Goal: Task Accomplishment & Management: Manage account settings

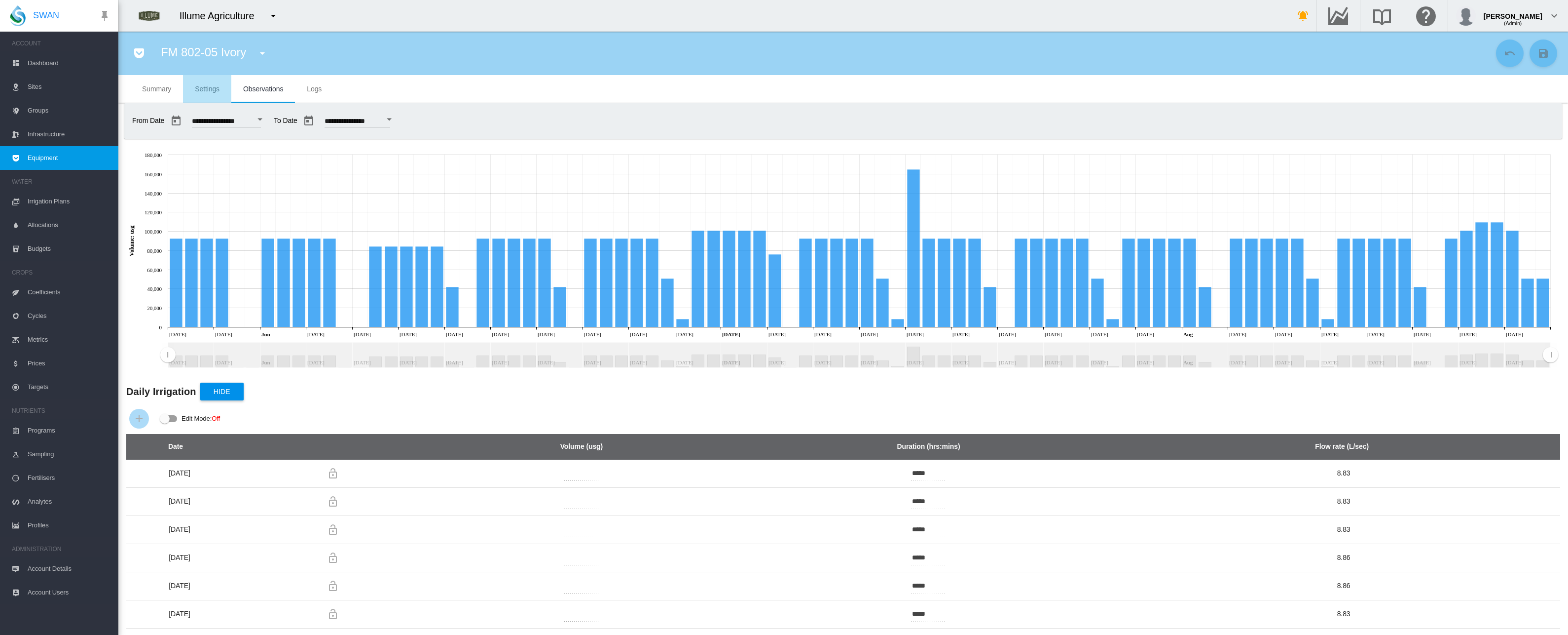
click at [218, 94] on md-tab-item "Settings" at bounding box center [207, 89] width 48 height 28
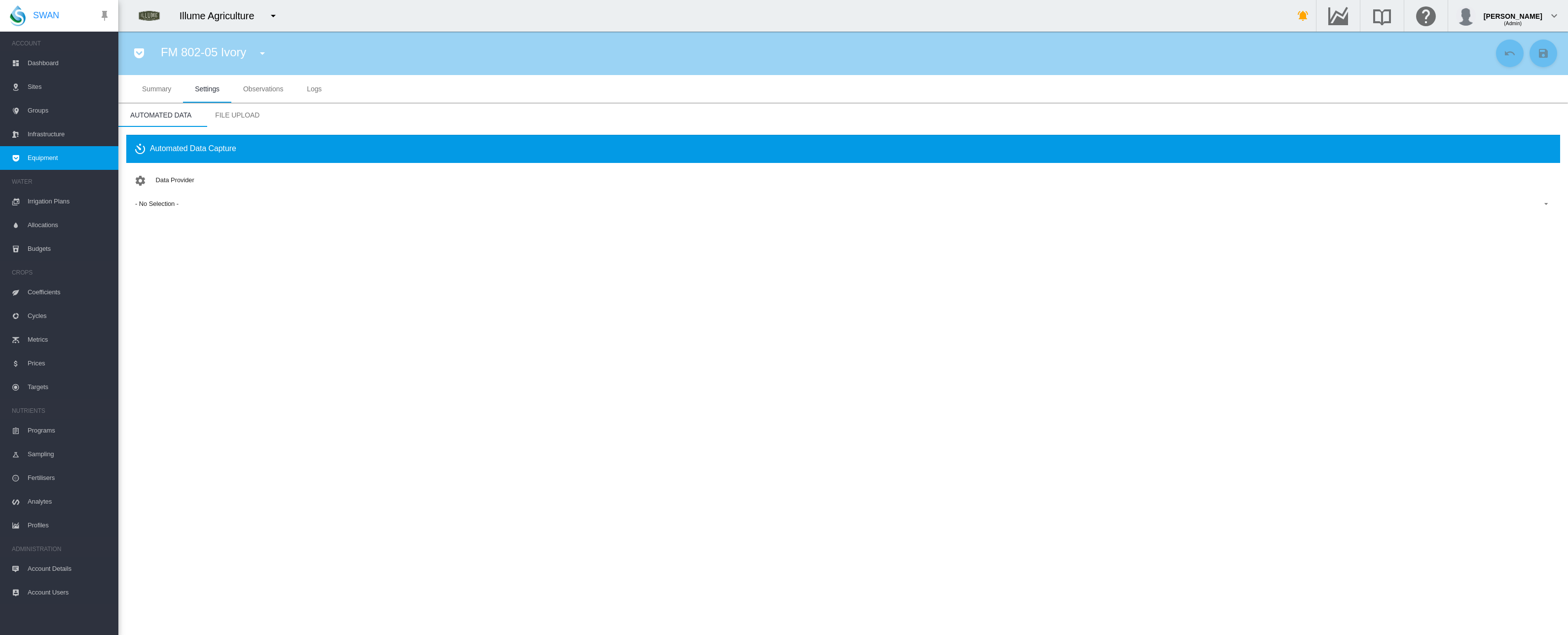
click at [261, 88] on span "Observations" at bounding box center [263, 89] width 40 height 8
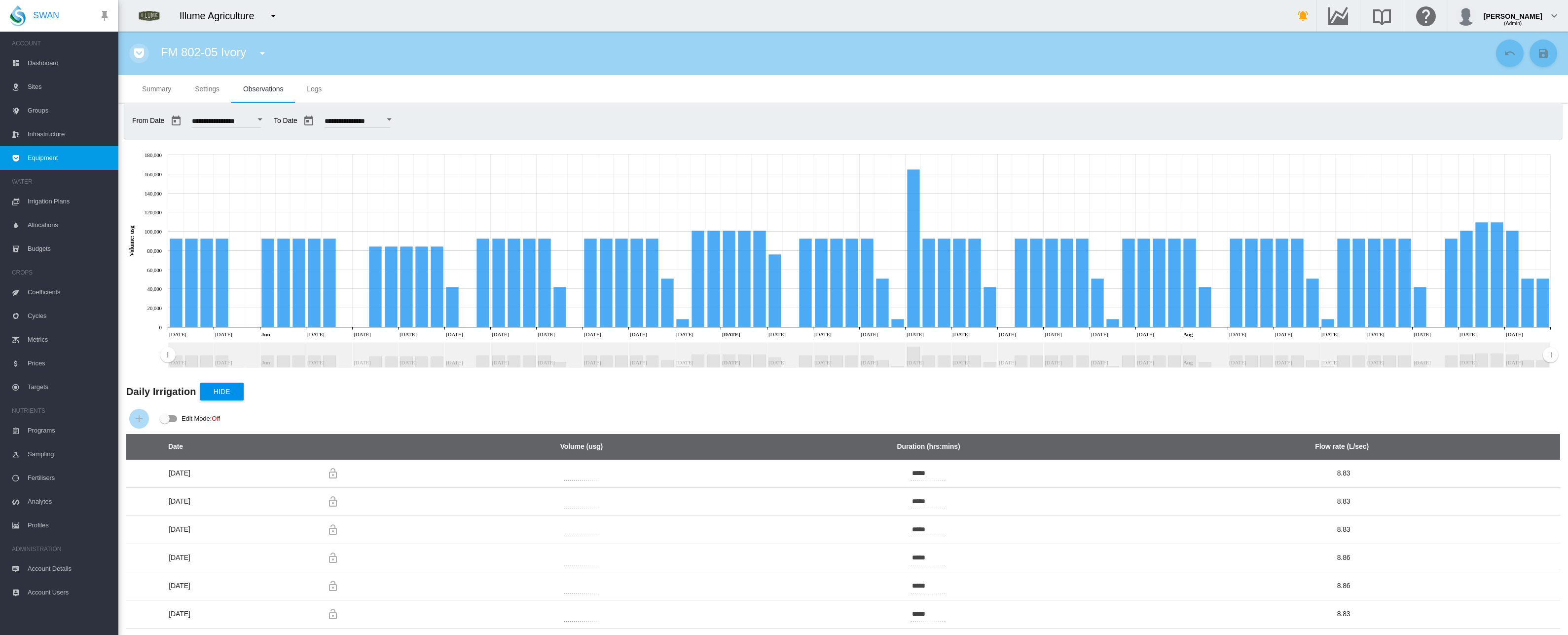
click at [138, 53] on md-icon "icon-pocket" at bounding box center [139, 53] width 12 height 12
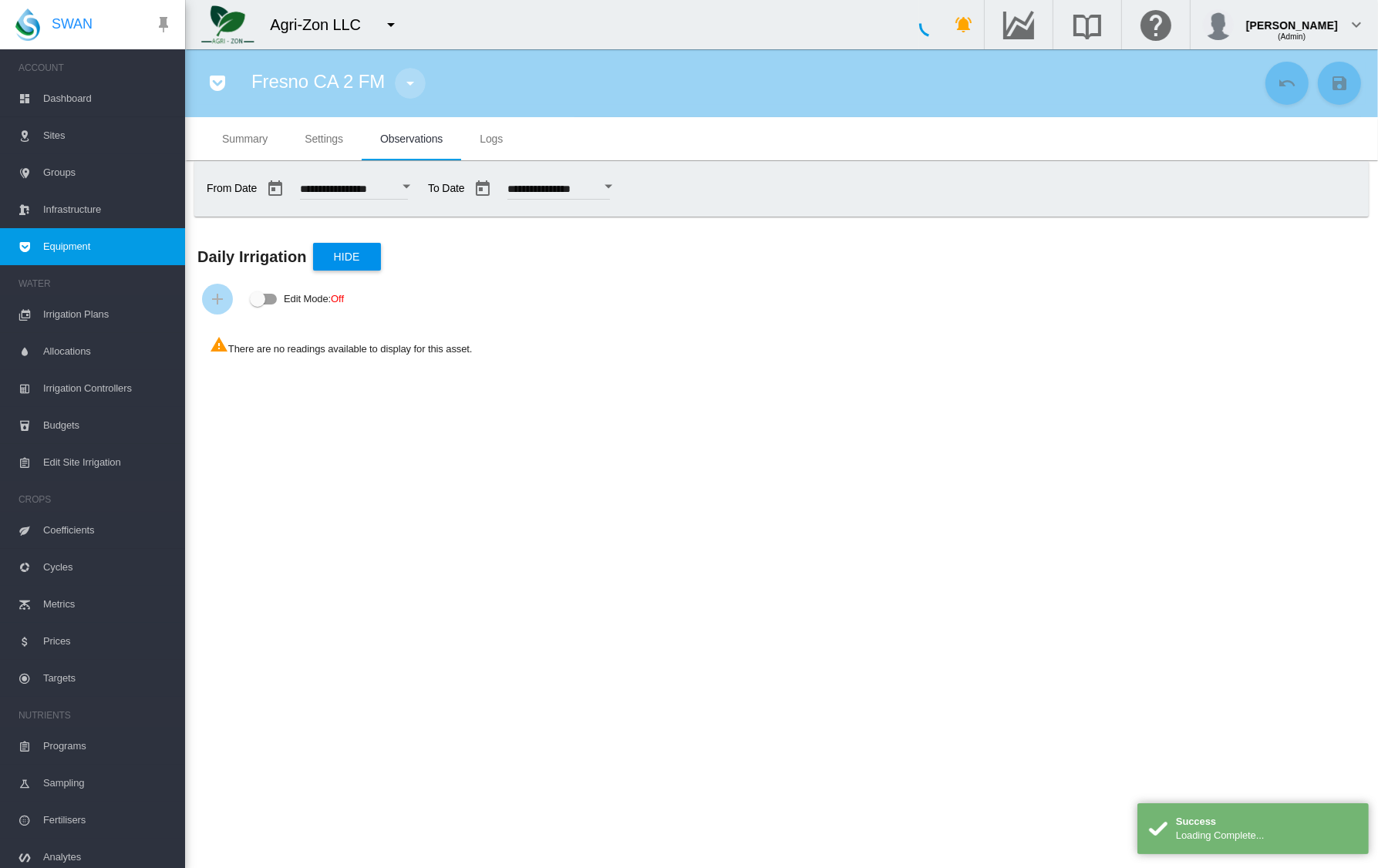
click at [403, 88] on md-icon "icon-menu-down" at bounding box center [410, 83] width 19 height 19
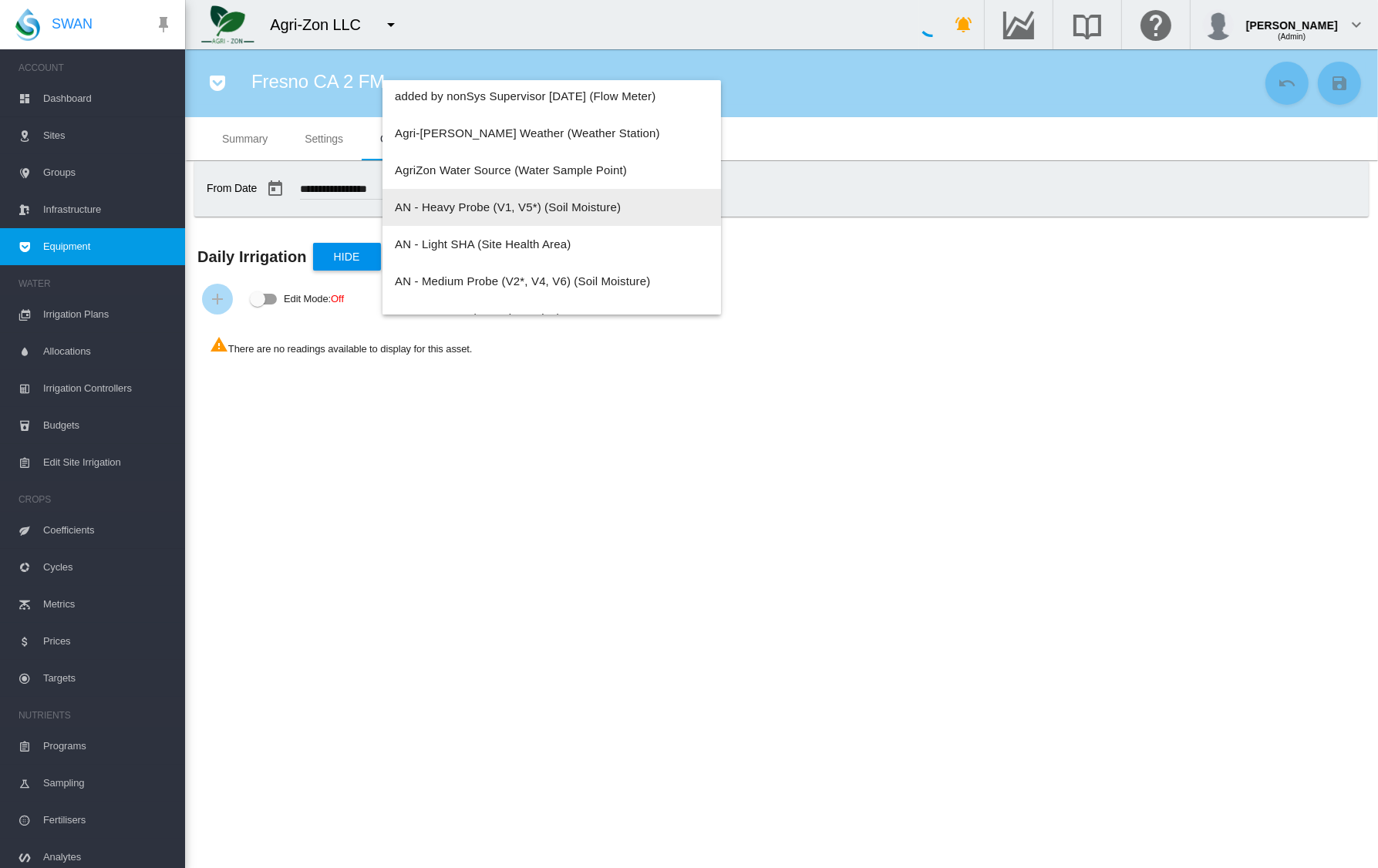
scroll to position [121, 0]
click at [99, 243] on md-backdrop at bounding box center [689, 434] width 1378 height 868
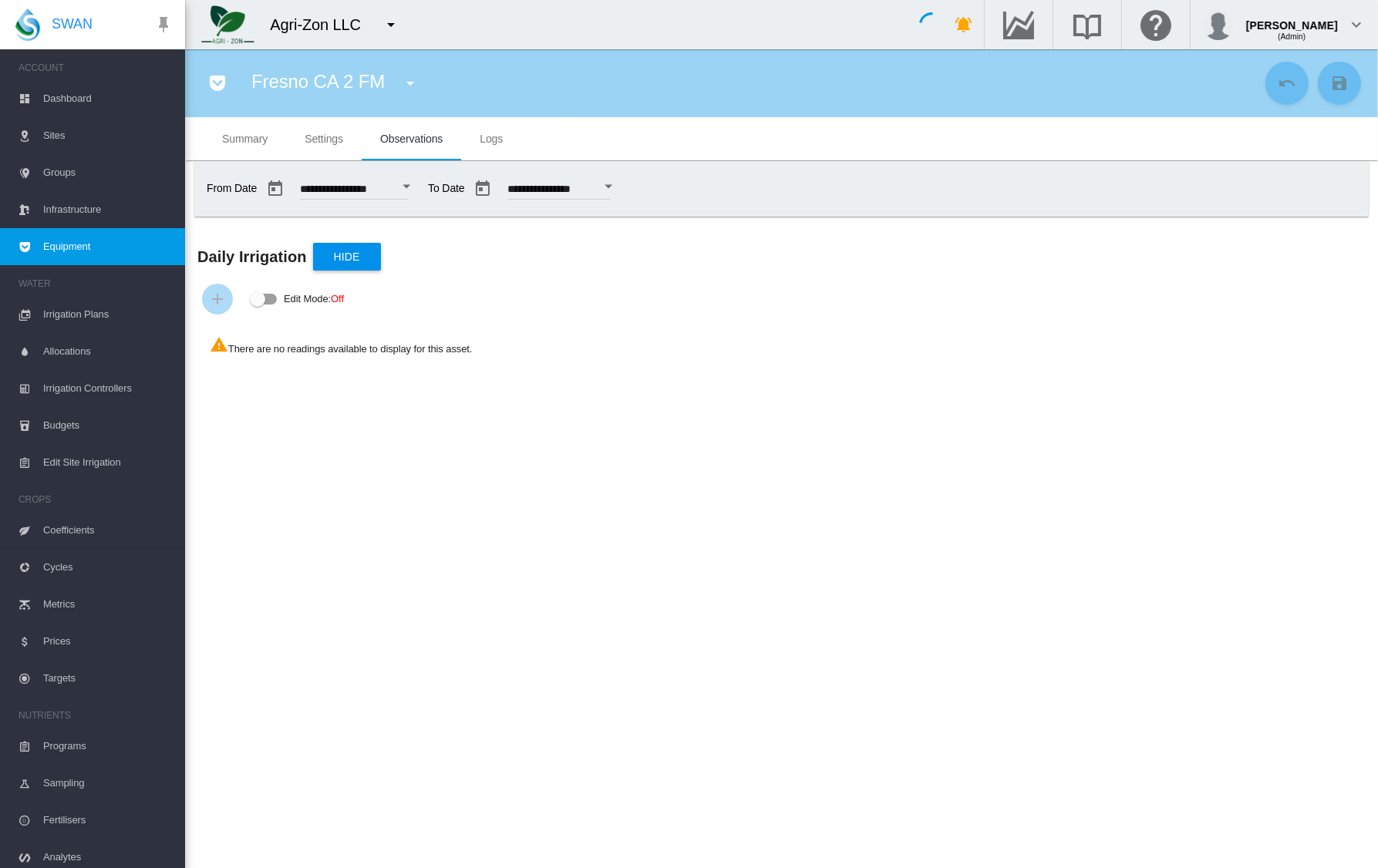
click at [73, 249] on span "Equipment" at bounding box center [108, 246] width 130 height 37
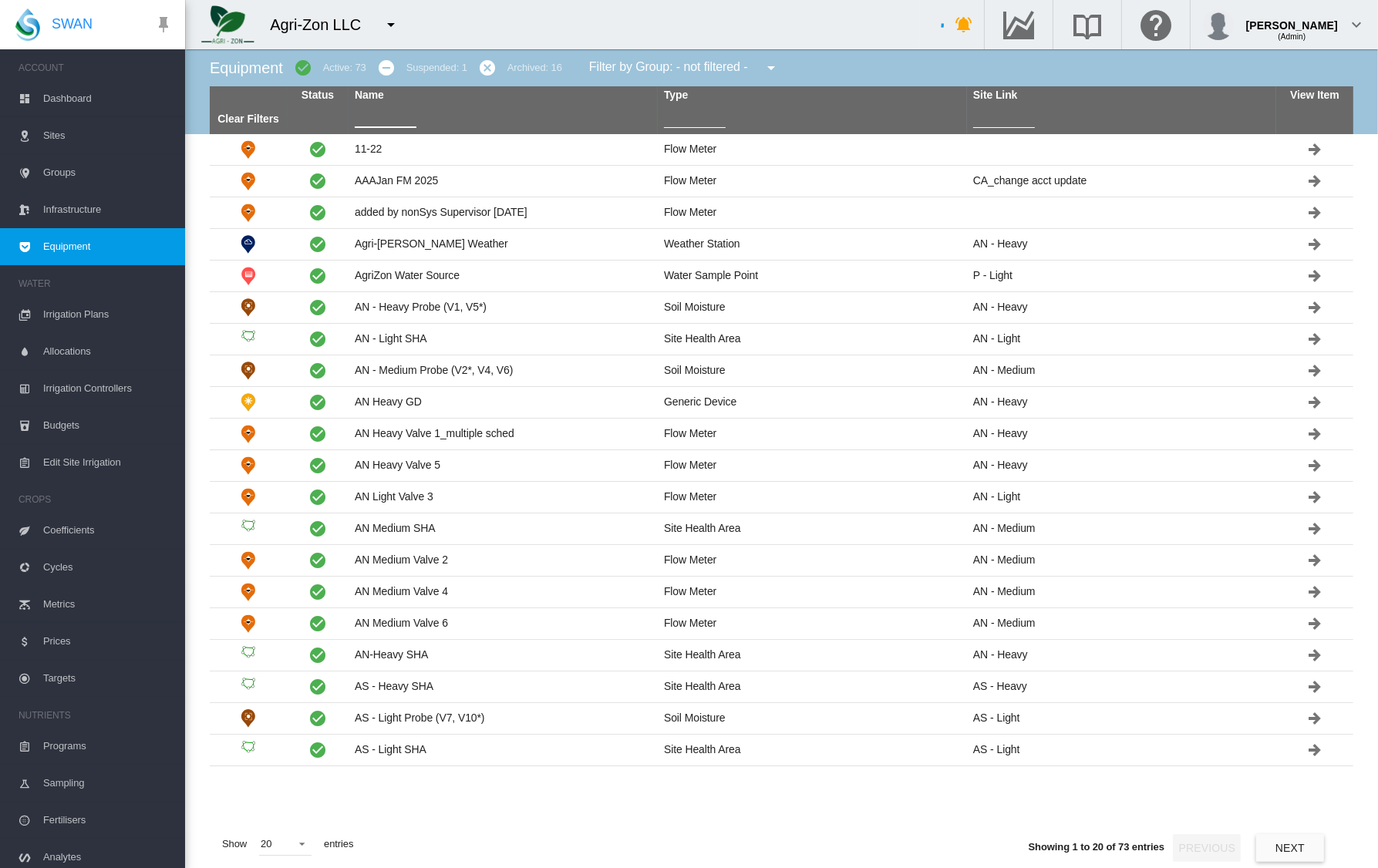
click at [356, 117] on input "text" at bounding box center [385, 116] width 61 height 23
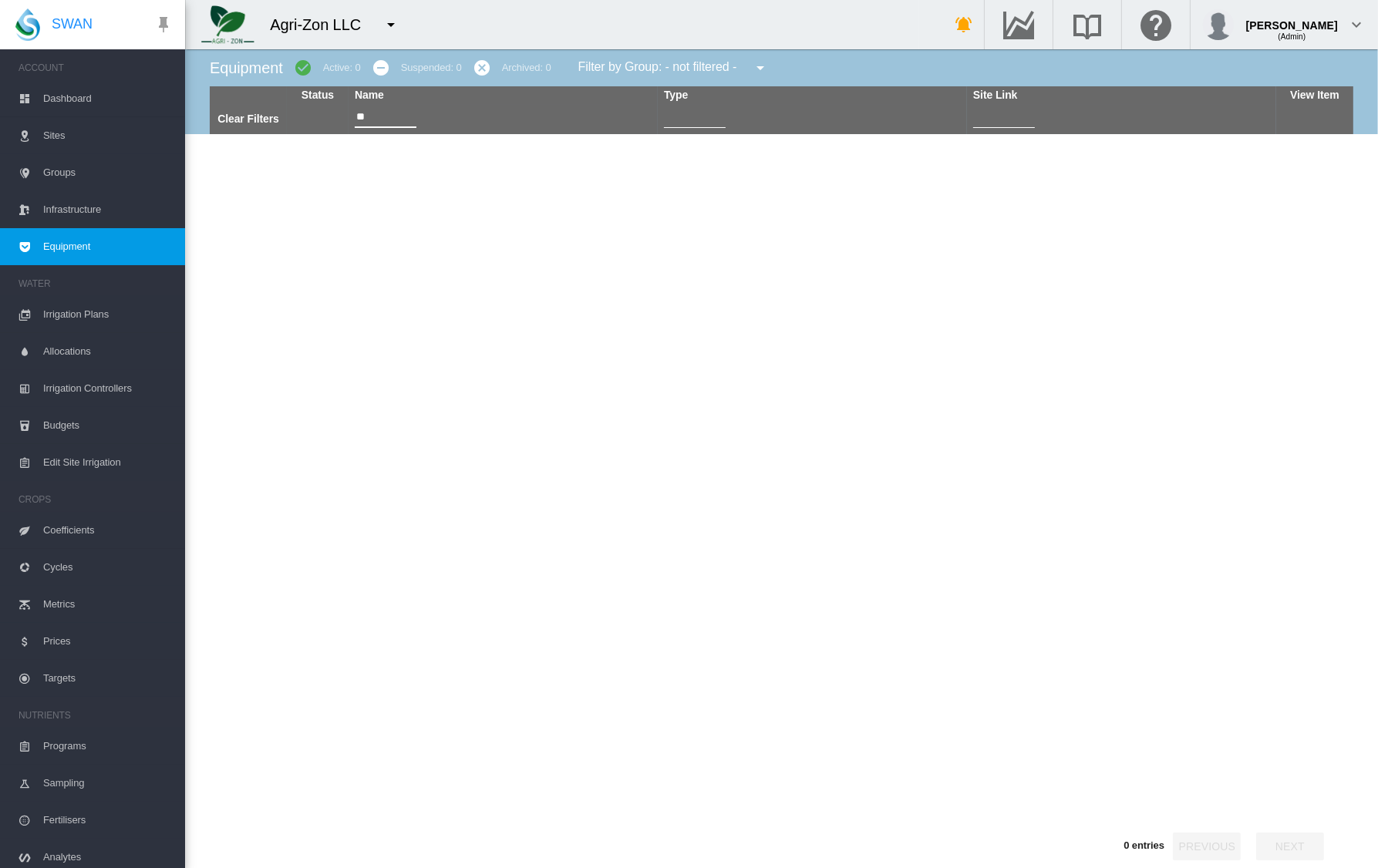
type input "*"
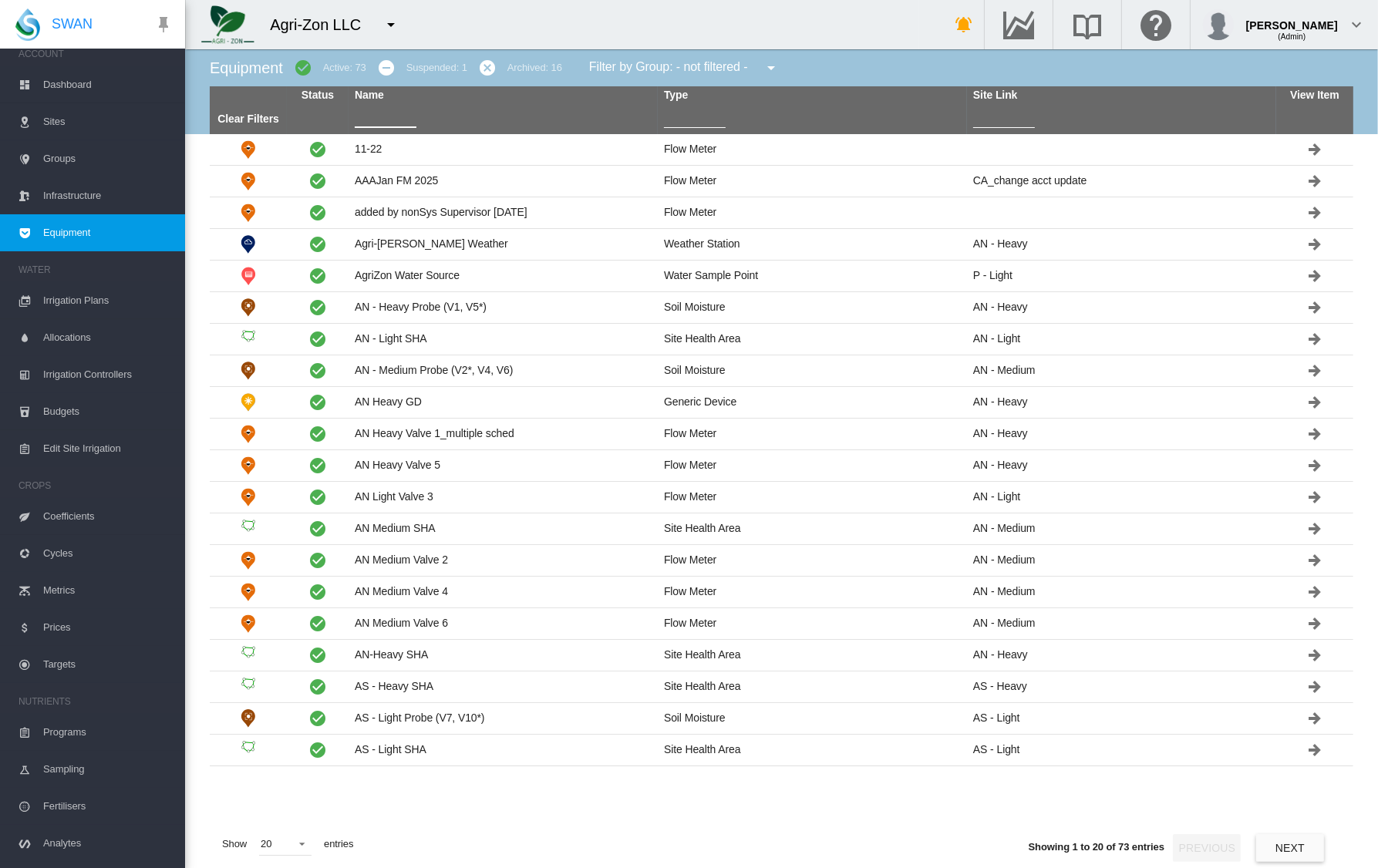
scroll to position [148, 0]
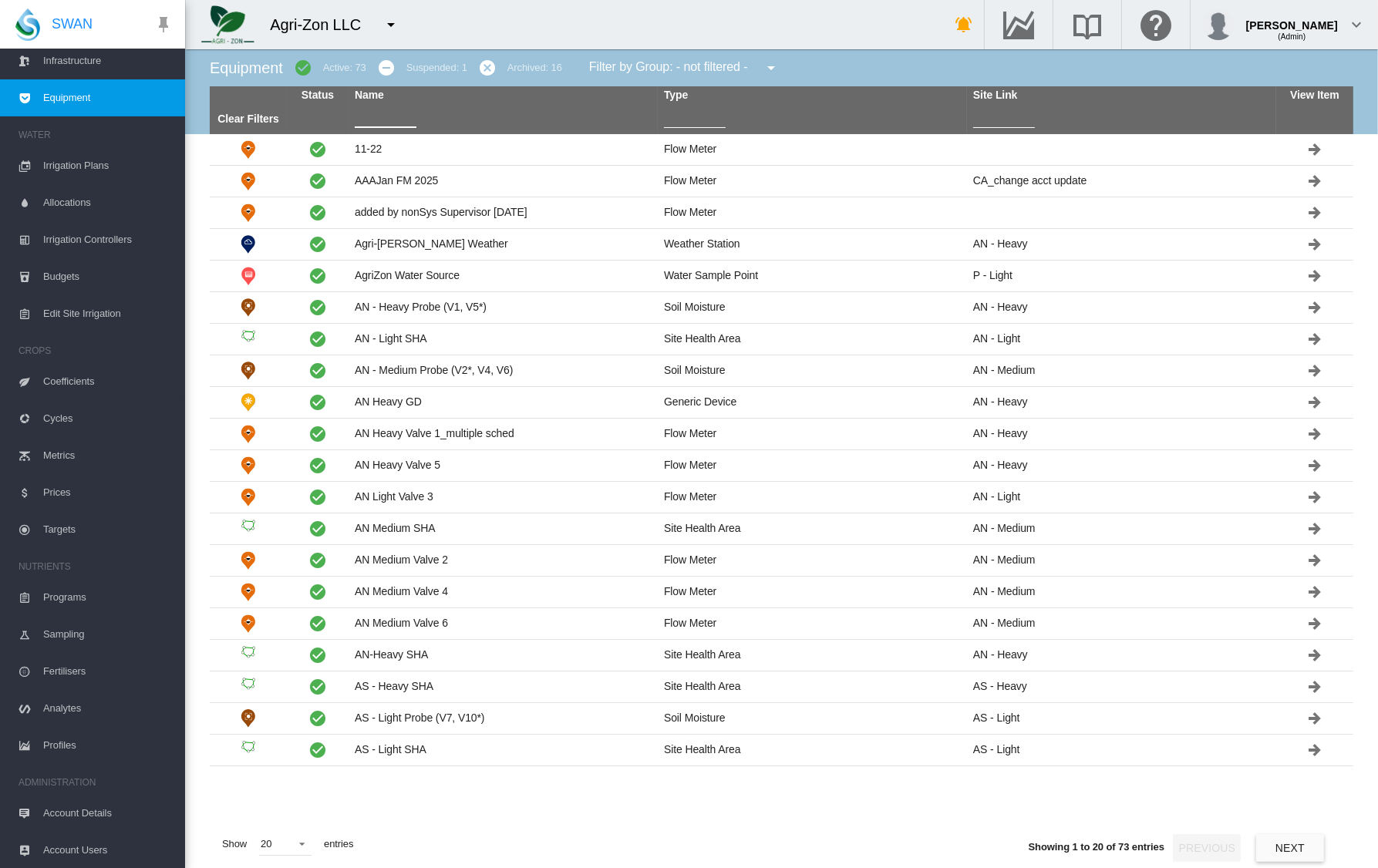
click at [89, 809] on span "Account Details" at bounding box center [108, 813] width 130 height 37
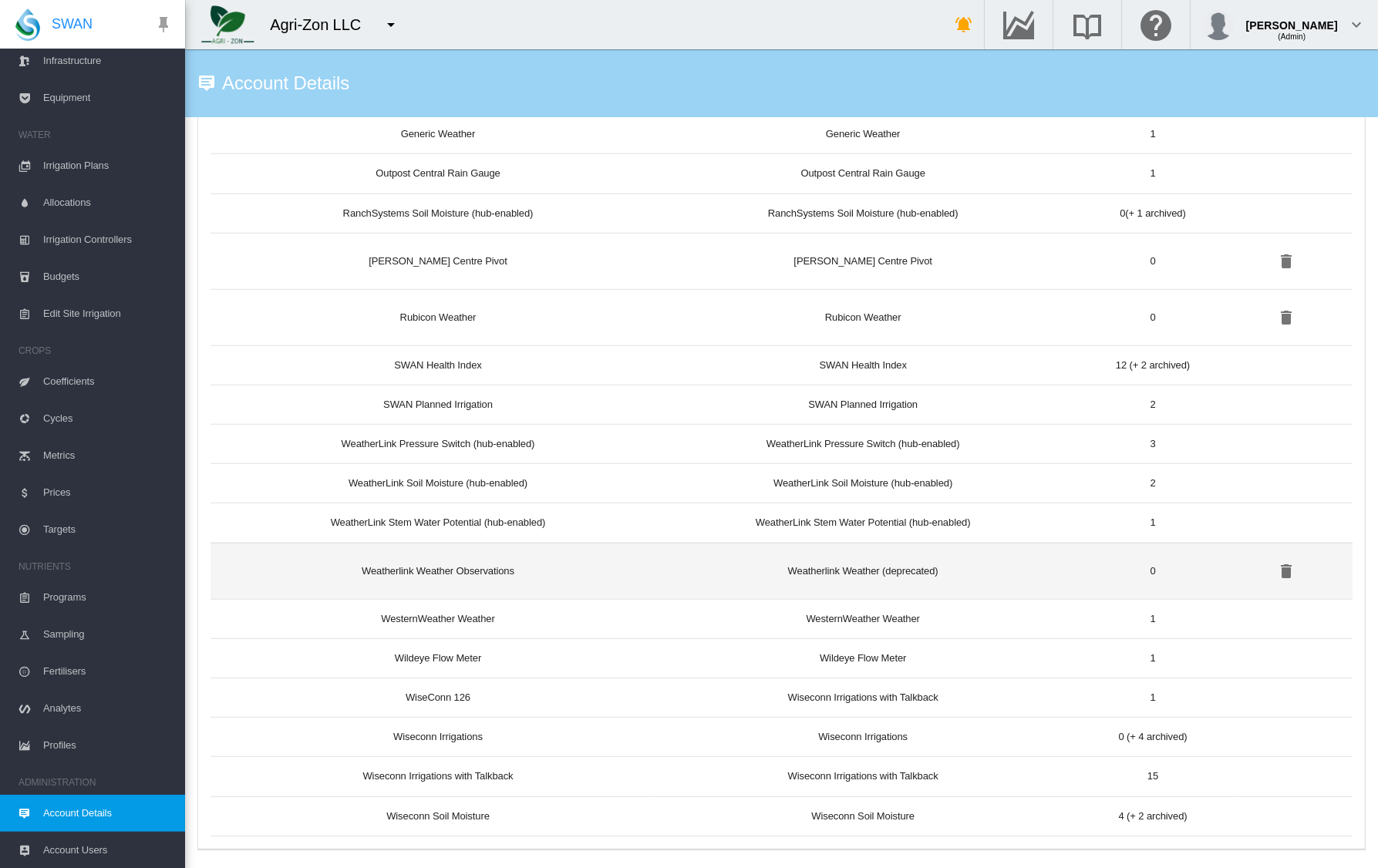
scroll to position [1564, 0]
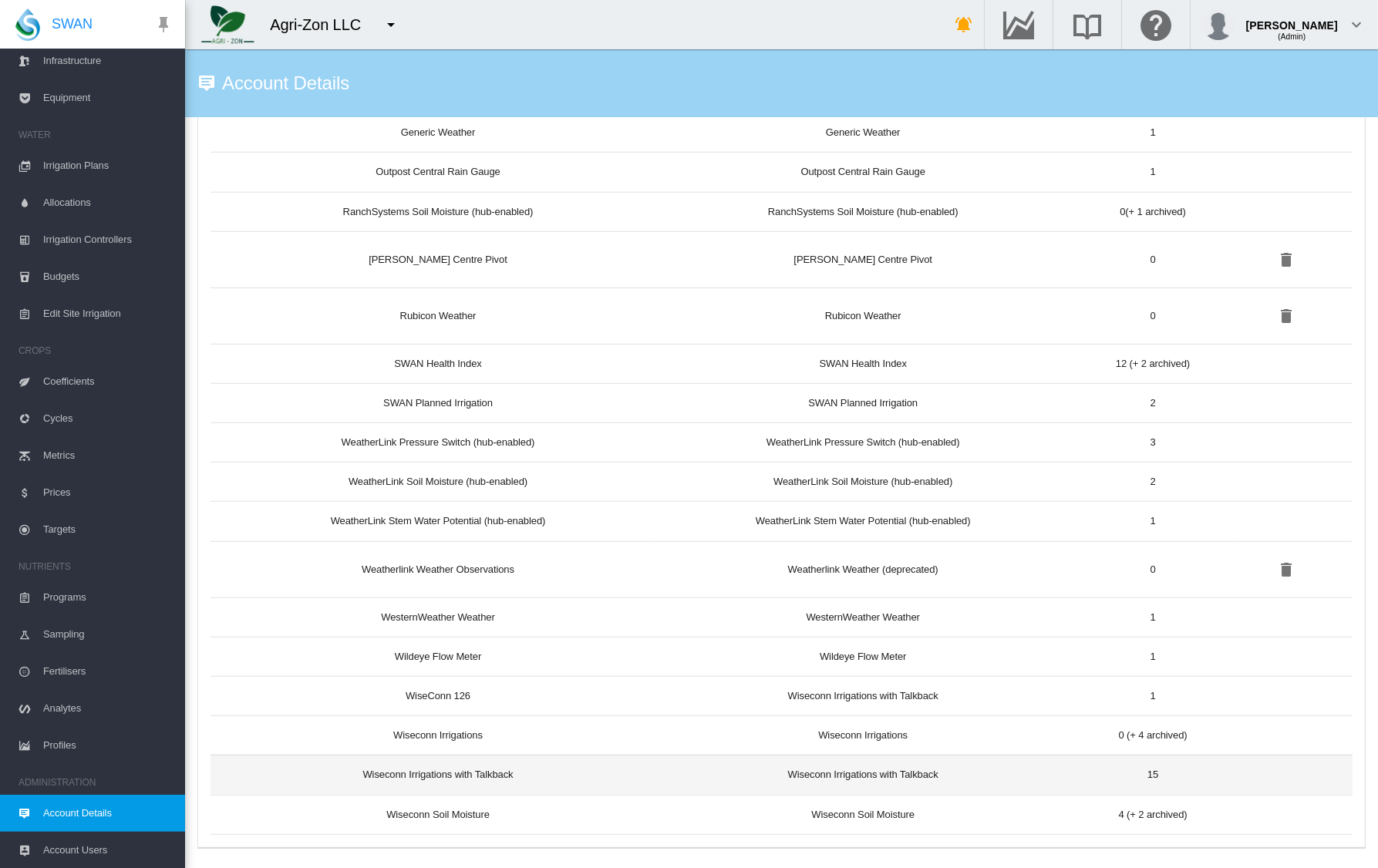
click at [427, 768] on td "Wiseconn Irrigations with Talkback" at bounding box center [432, 775] width 443 height 40
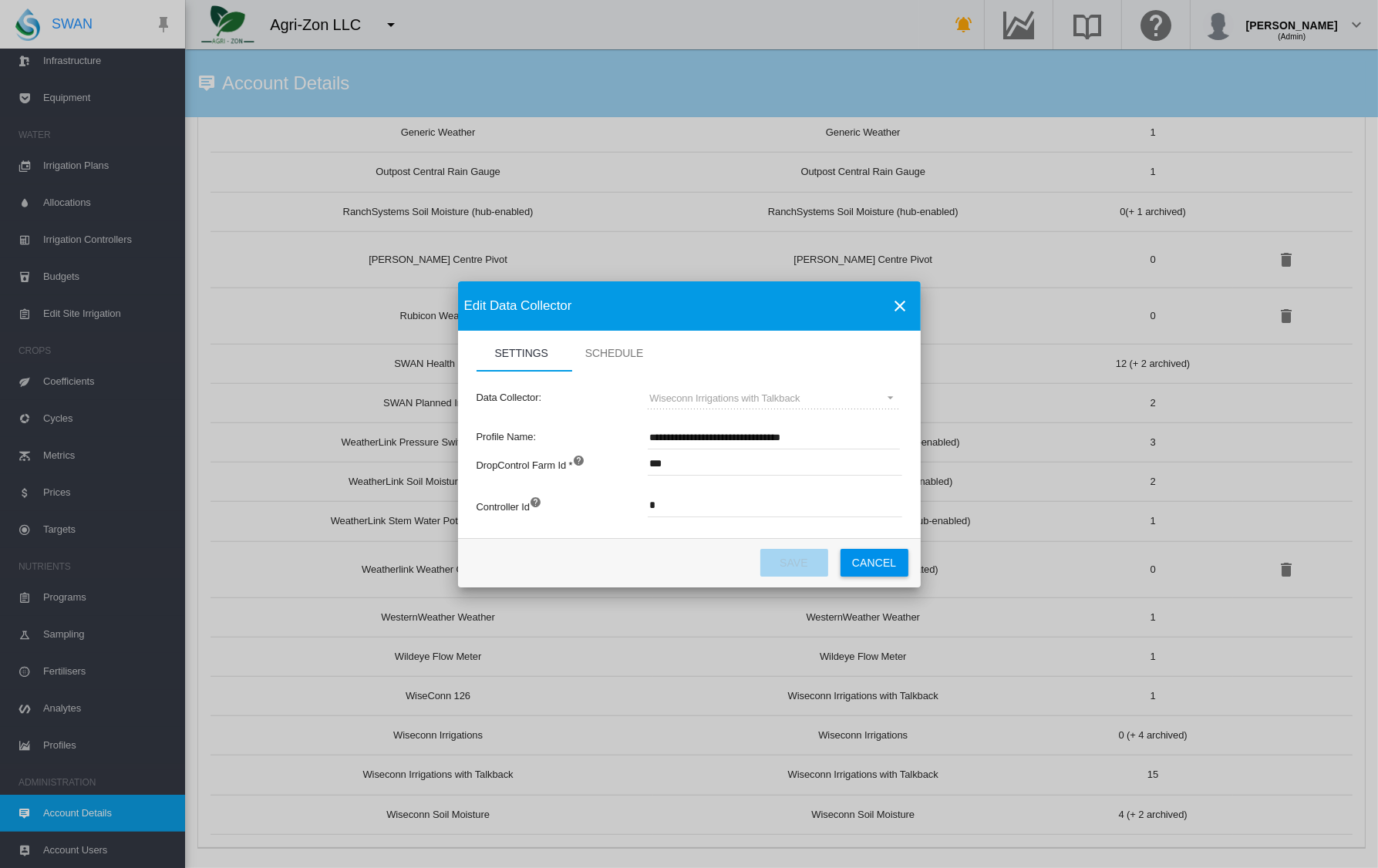
click at [872, 563] on button "Cancel" at bounding box center [874, 563] width 68 height 28
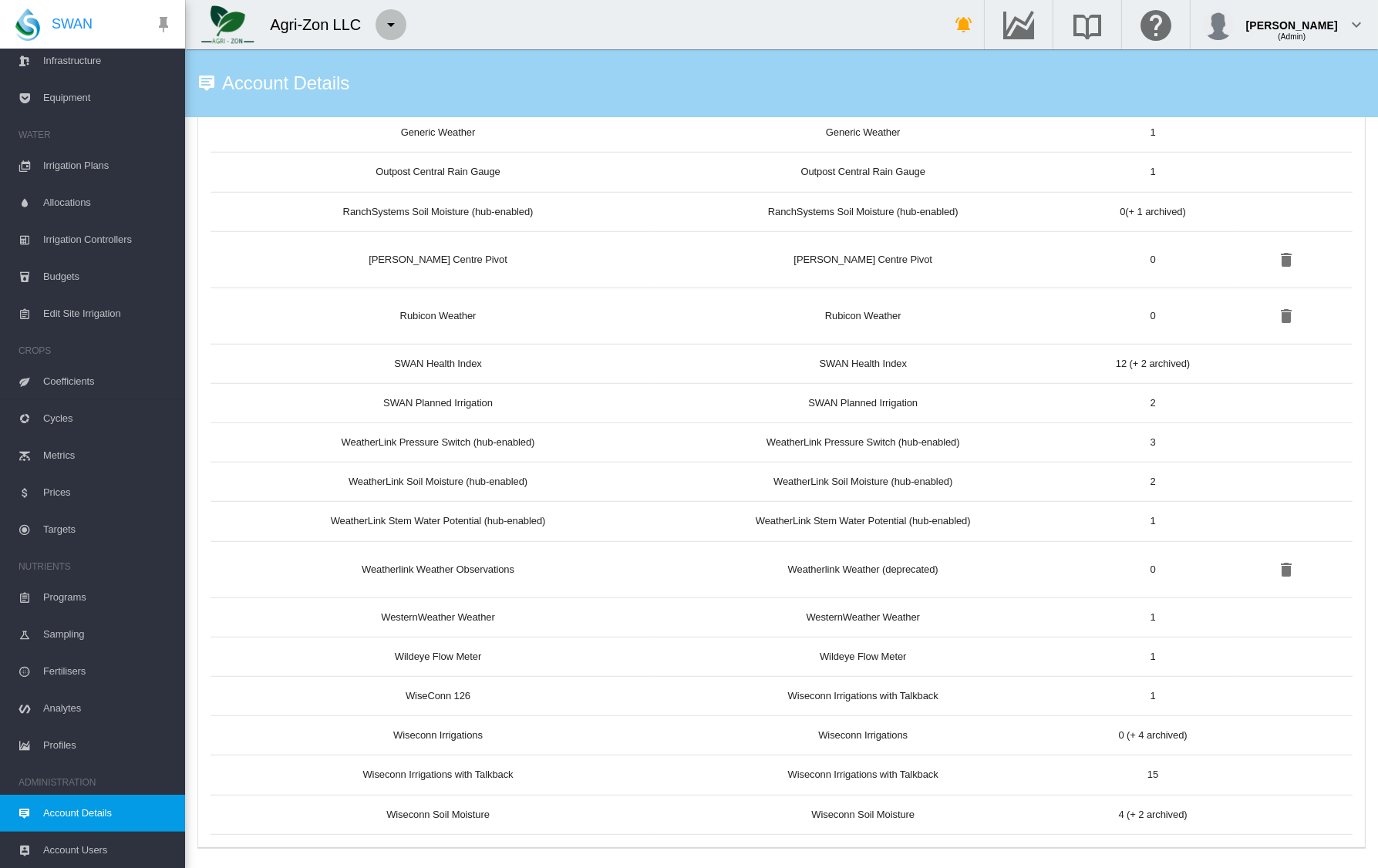
click at [389, 13] on button "button" at bounding box center [390, 24] width 31 height 31
click at [525, 396] on md-backdrop at bounding box center [689, 434] width 1378 height 868
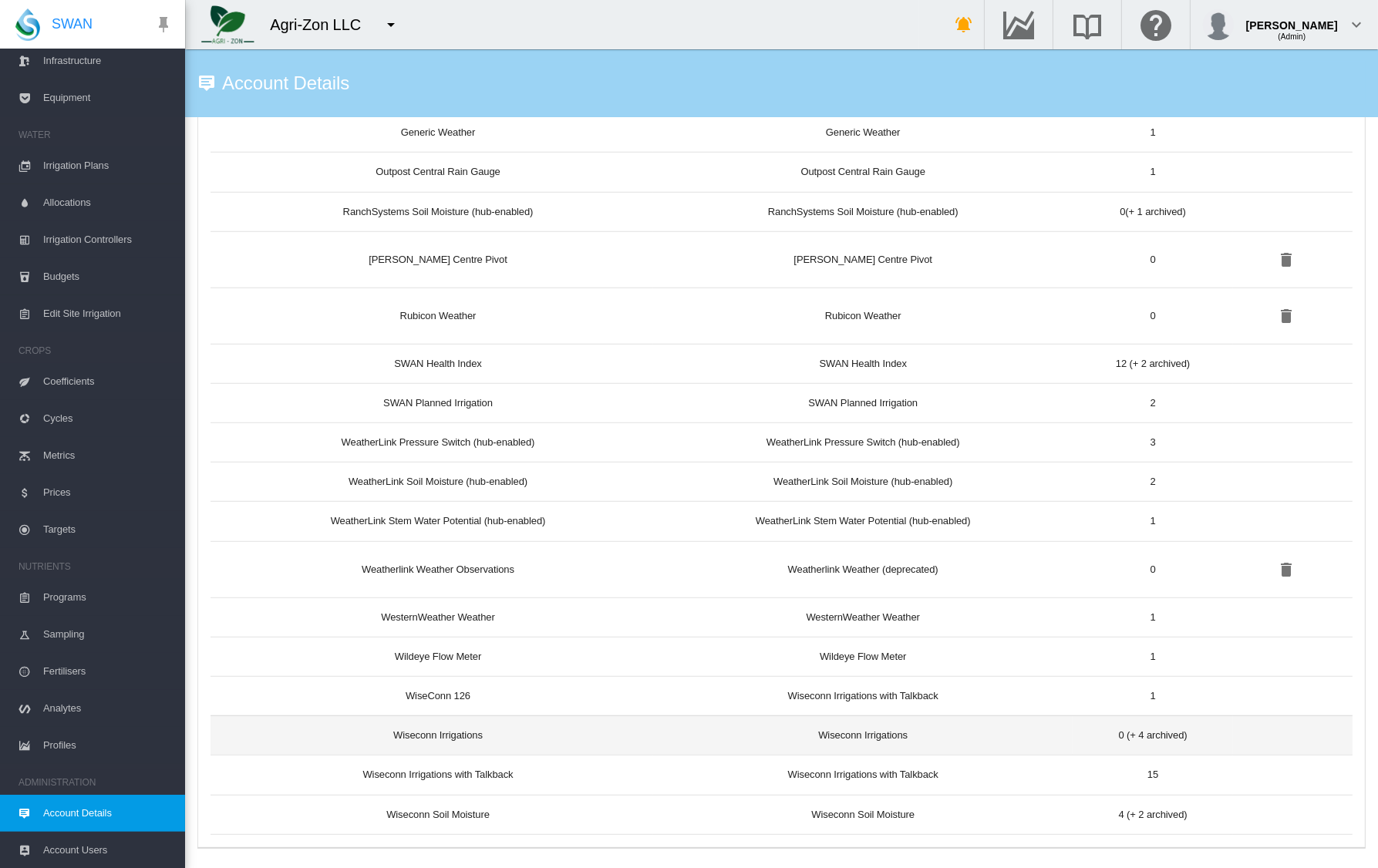
click at [462, 735] on td "Wiseconn Irrigations" at bounding box center [432, 735] width 443 height 40
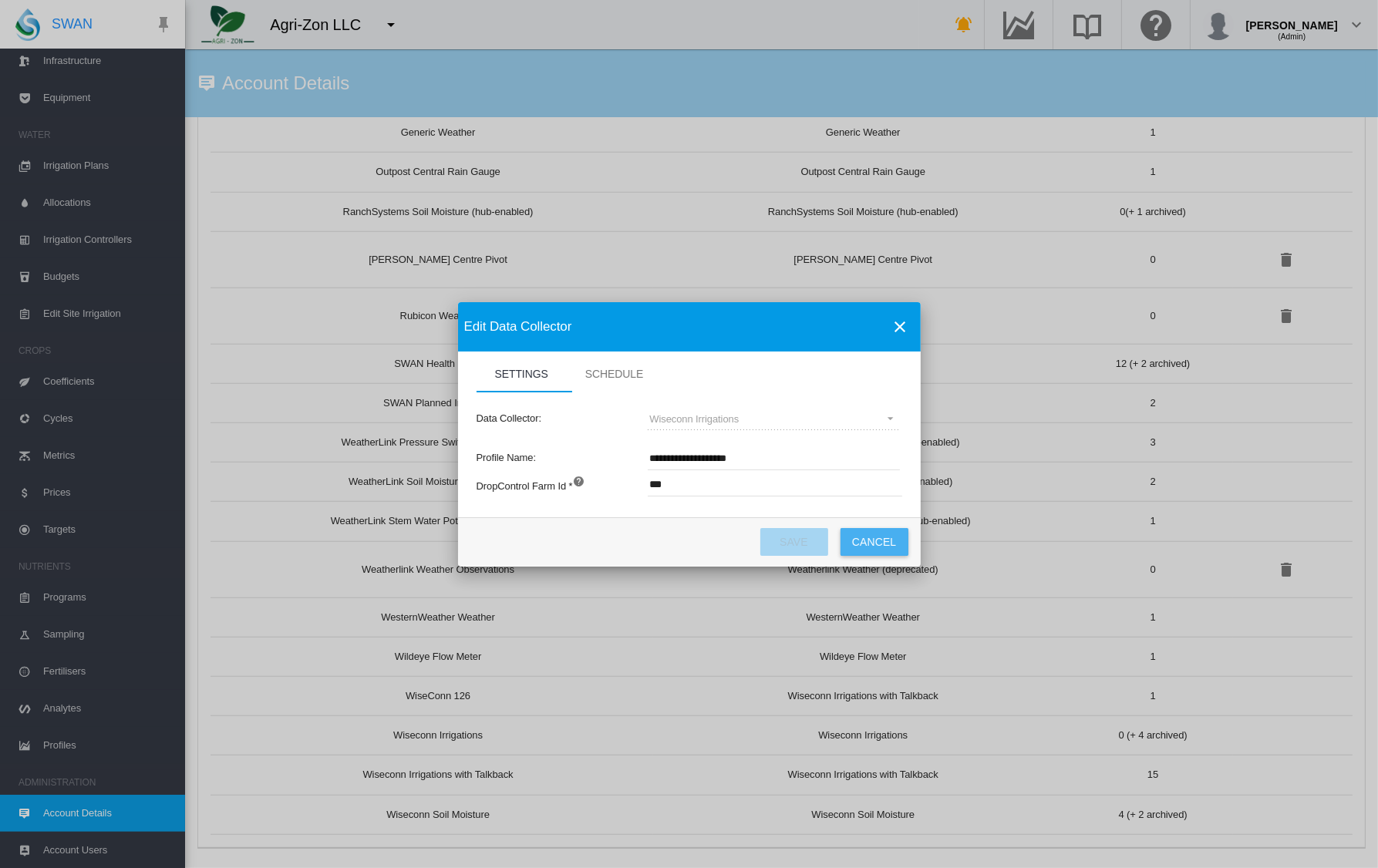
click at [877, 550] on button "Cancel" at bounding box center [874, 542] width 68 height 28
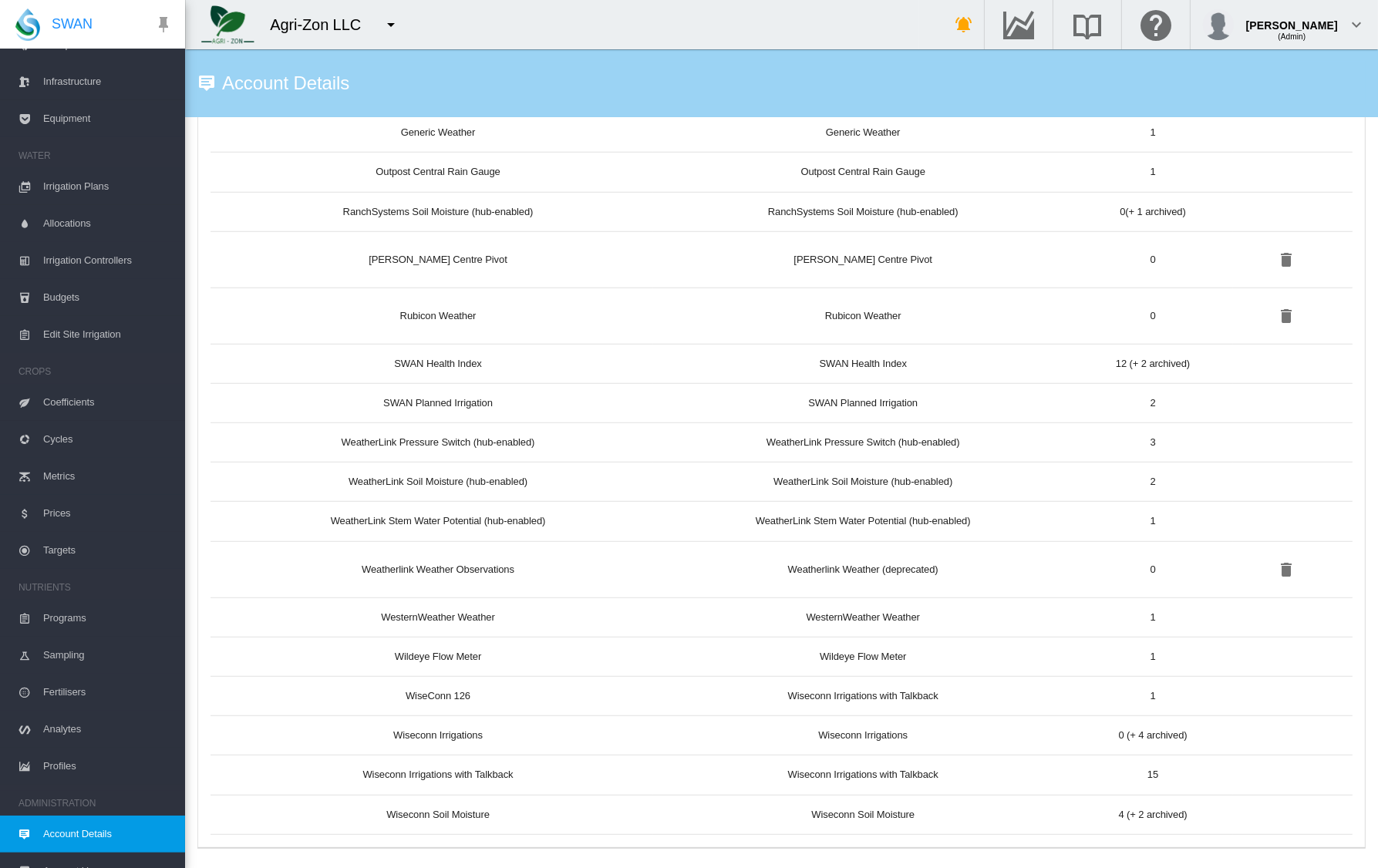
scroll to position [0, 0]
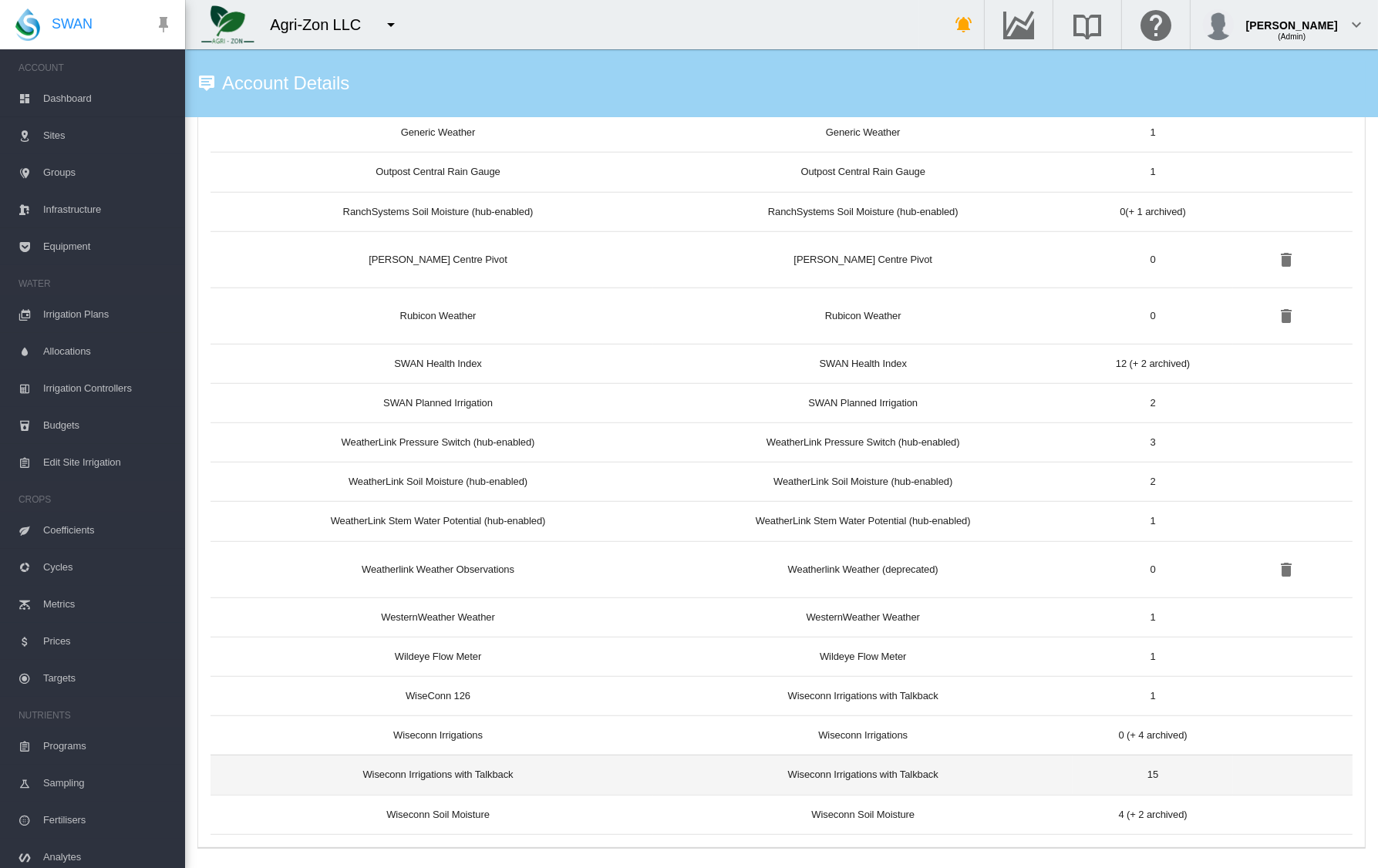
click at [490, 774] on td "Wiseconn Irrigations with Talkback" at bounding box center [432, 775] width 443 height 40
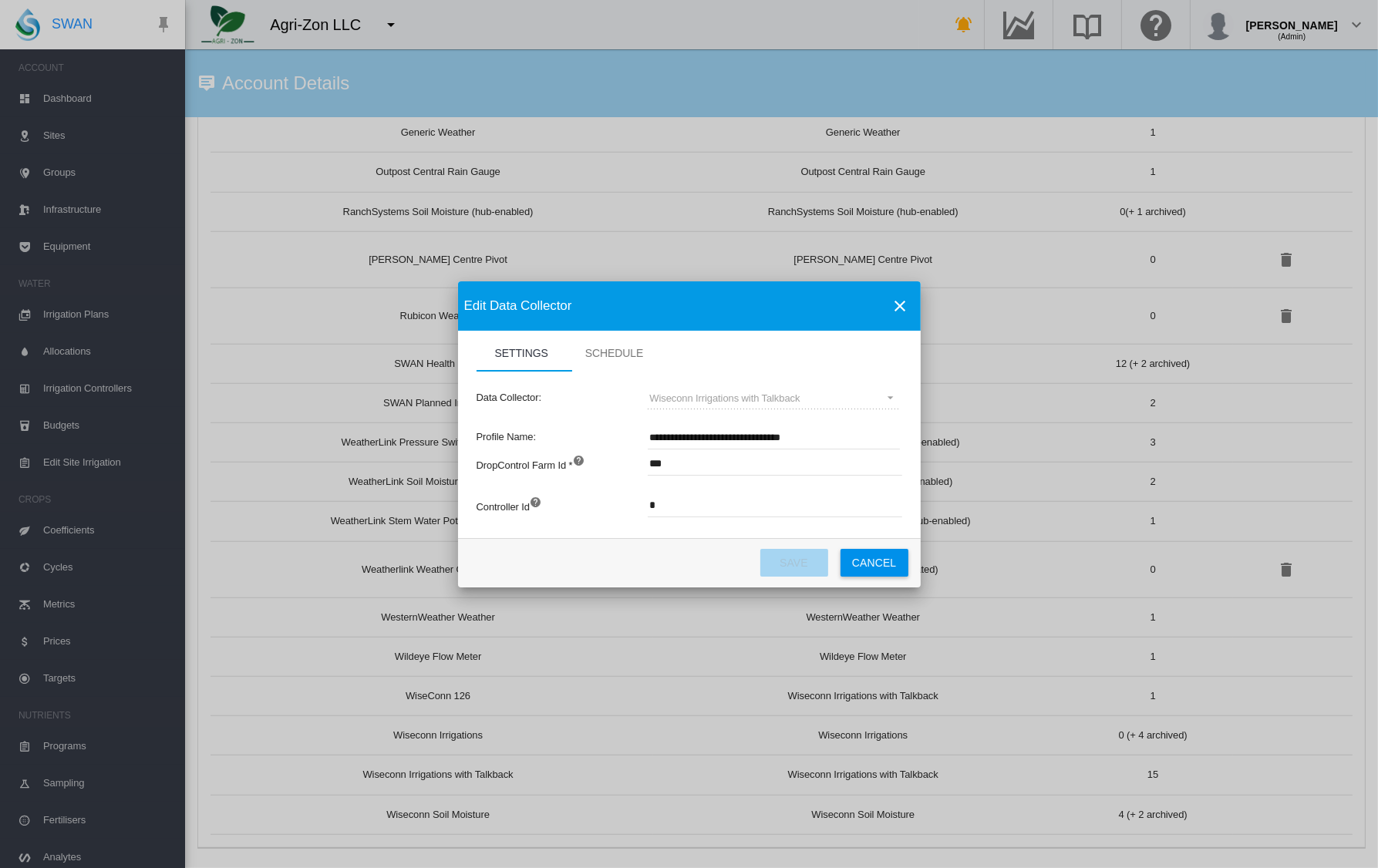
click at [897, 570] on button "Cancel" at bounding box center [874, 563] width 68 height 28
